Goal: Task Accomplishment & Management: Complete application form

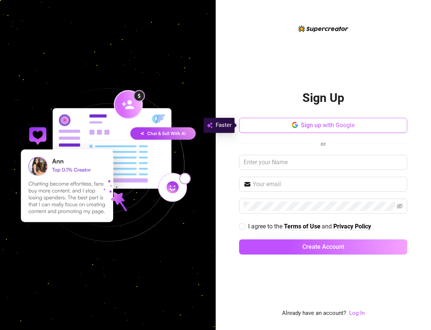
click at [274, 125] on button "Sign up with Google" at bounding box center [323, 125] width 168 height 15
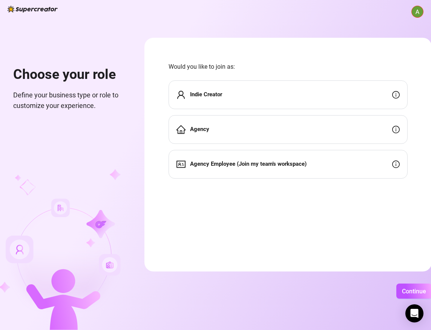
click at [278, 129] on div "Agency" at bounding box center [288, 129] width 239 height 29
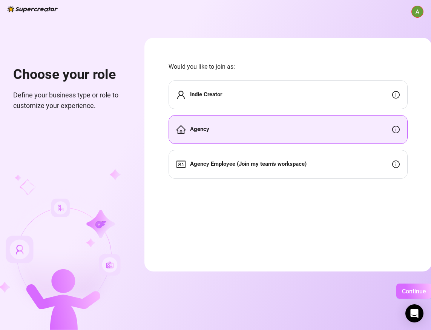
click at [409, 287] on span "Continue" at bounding box center [414, 290] width 24 height 7
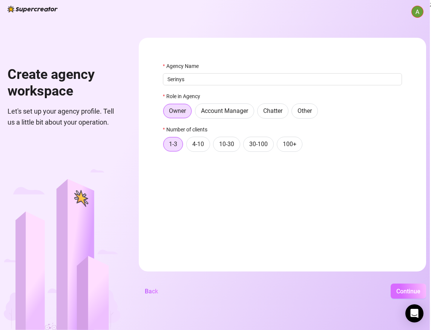
type input "Serinys"
click at [395, 291] on button "Continue" at bounding box center [408, 290] width 35 height 15
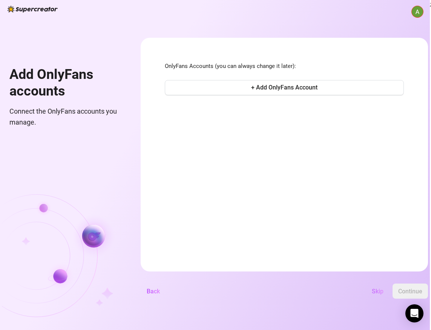
click at [383, 287] on button "Skip" at bounding box center [378, 290] width 24 height 15
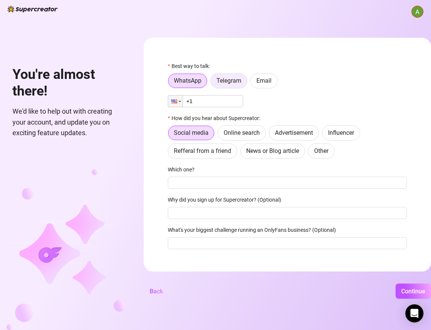
click at [230, 86] on label "Telegram" at bounding box center [228, 80] width 37 height 15
click at [213, 83] on input "Telegram" at bounding box center [213, 83] width 0 height 0
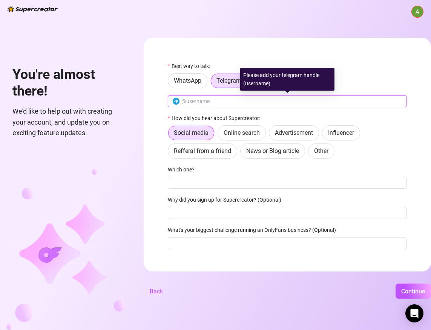
click at [229, 99] on input "text" at bounding box center [291, 101] width 221 height 8
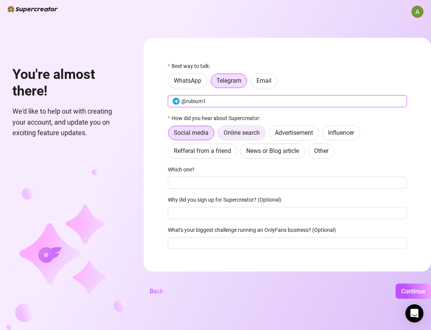
type input "@rubium1"
click at [252, 137] on label "Online search" at bounding box center [242, 132] width 48 height 15
click at [220, 135] on input "Online search" at bounding box center [220, 135] width 0 height 0
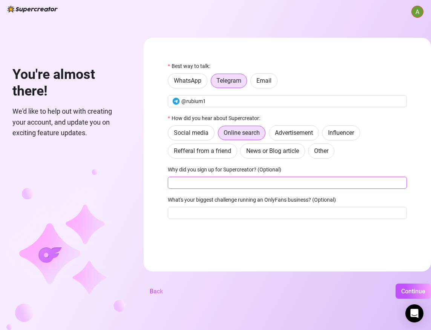
click at [238, 184] on input "Why did you sign up for Supercreator? (Optional)" at bounding box center [287, 182] width 239 height 12
click at [408, 295] on button "Continue" at bounding box center [413, 290] width 35 height 15
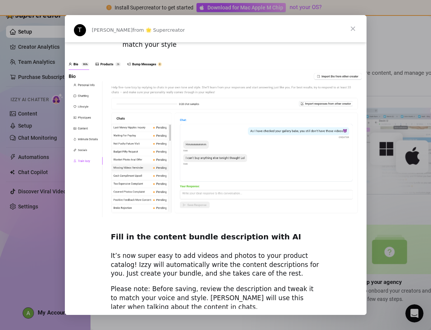
scroll to position [992, 0]
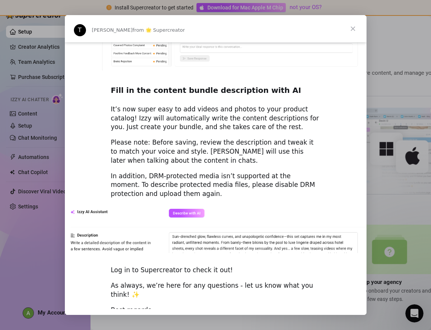
click at [348, 28] on span "Close" at bounding box center [352, 28] width 27 height 27
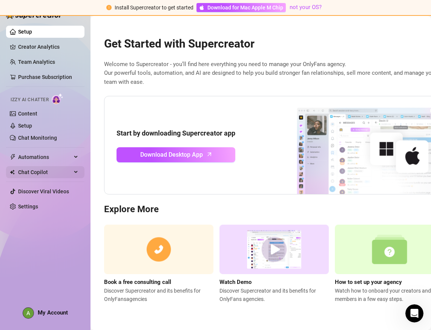
click at [66, 172] on span "Chat Copilot" at bounding box center [45, 172] width 54 height 12
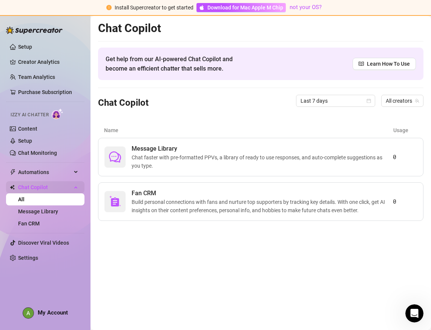
click at [69, 188] on span "Chat Copilot" at bounding box center [45, 187] width 54 height 12
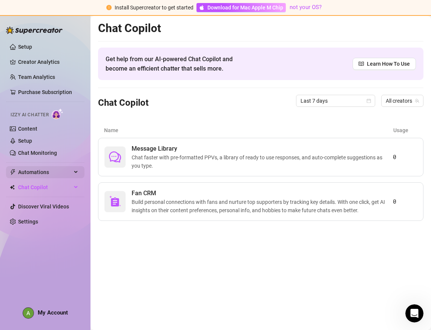
click at [72, 170] on div "Automations" at bounding box center [45, 172] width 78 height 12
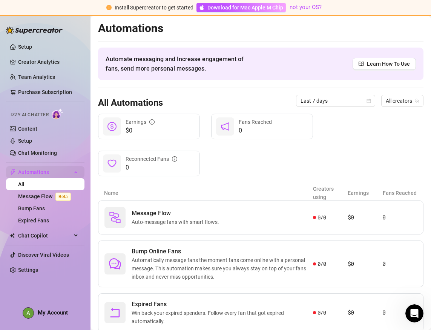
click at [74, 172] on div "Automations" at bounding box center [45, 172] width 78 height 12
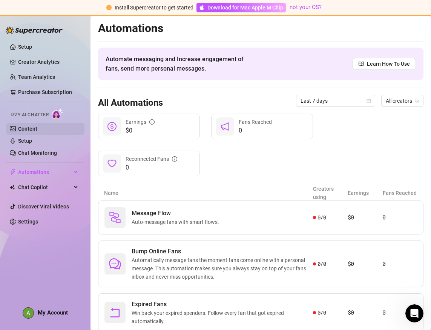
click at [37, 129] on link "Content" at bounding box center [27, 129] width 19 height 6
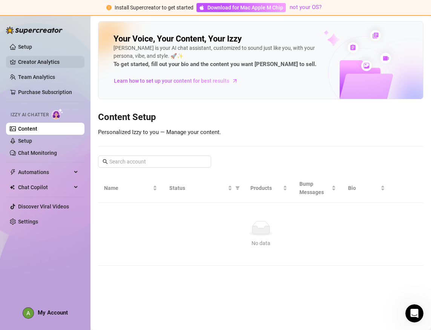
click at [61, 64] on link "Creator Analytics" at bounding box center [48, 62] width 60 height 12
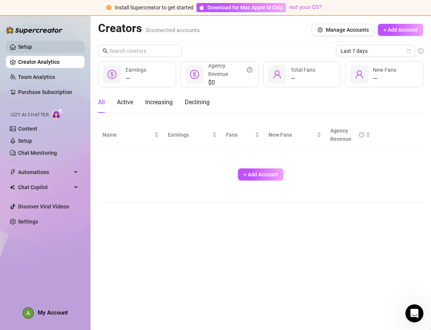
click at [32, 50] on link "Setup" at bounding box center [25, 47] width 14 height 6
